Goal: Transaction & Acquisition: Purchase product/service

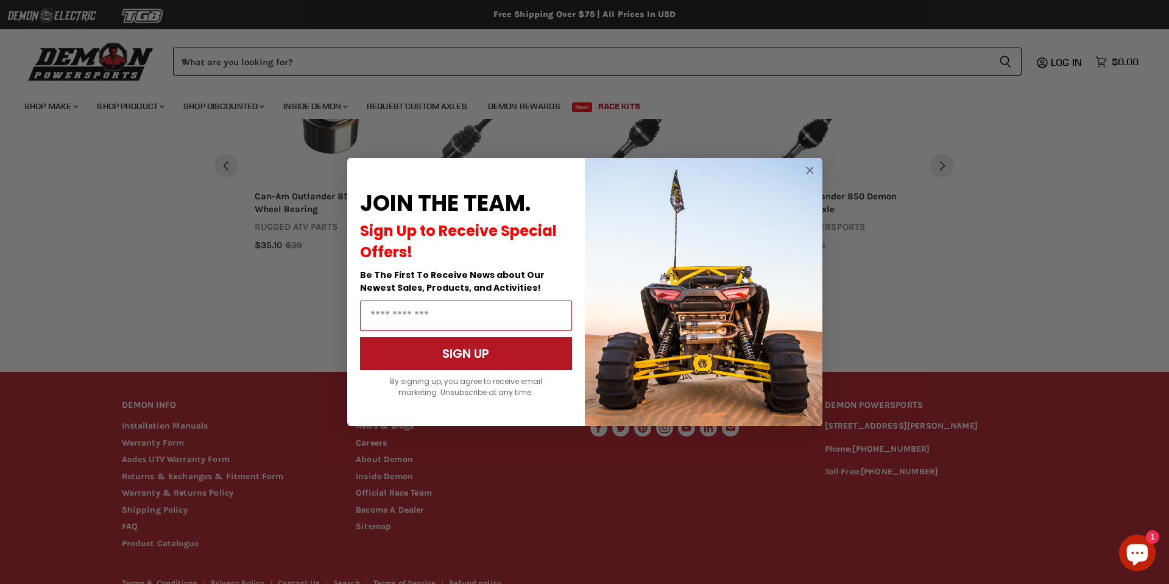
scroll to position [622, 0]
